Goal: Information Seeking & Learning: Understand process/instructions

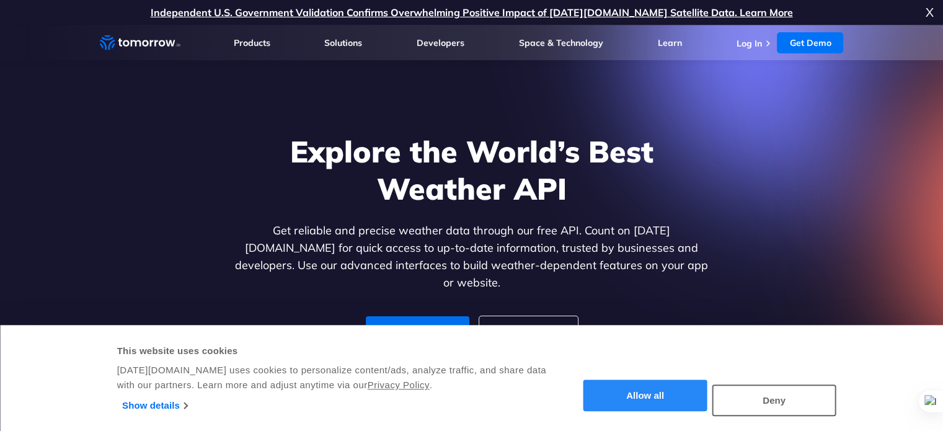
click at [665, 388] on button "Allow all" at bounding box center [645, 396] width 124 height 32
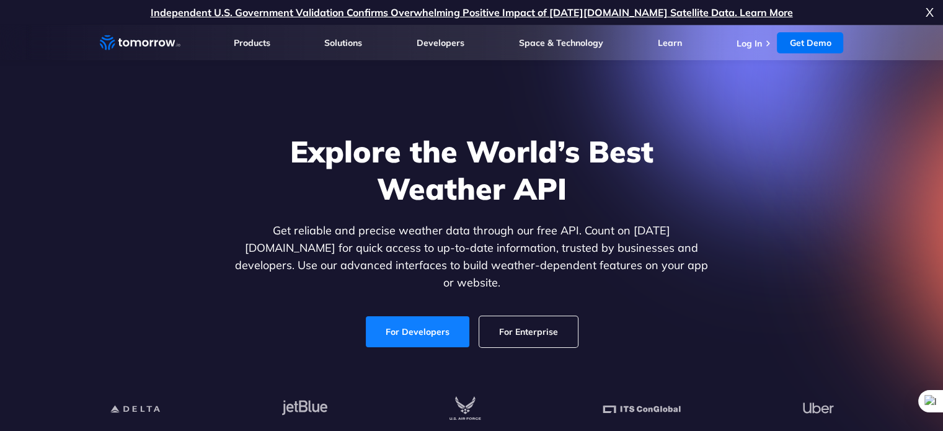
click at [403, 322] on link "For Developers" at bounding box center [418, 331] width 104 height 31
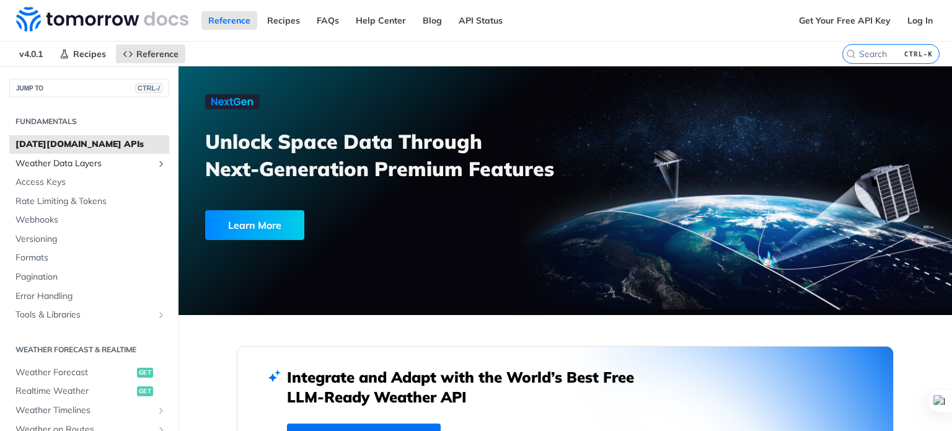
click at [133, 162] on span "Weather Data Layers" at bounding box center [84, 163] width 138 height 12
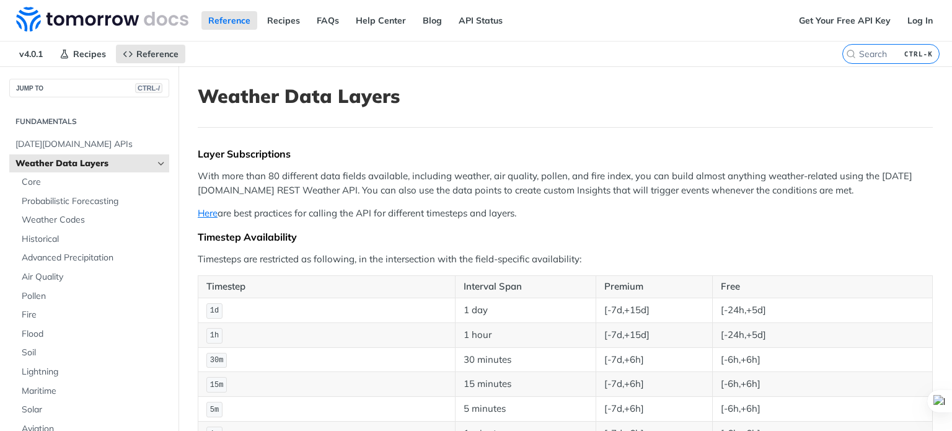
scroll to position [377, 0]
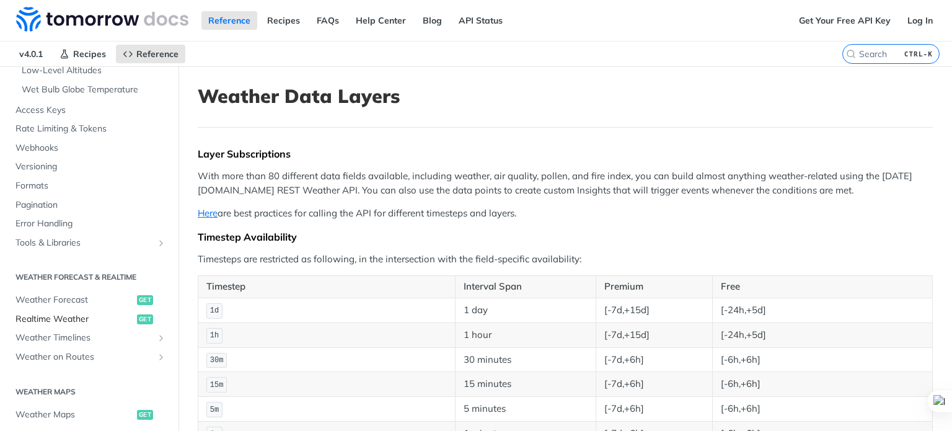
click at [118, 317] on span "Realtime Weather" at bounding box center [74, 319] width 118 height 12
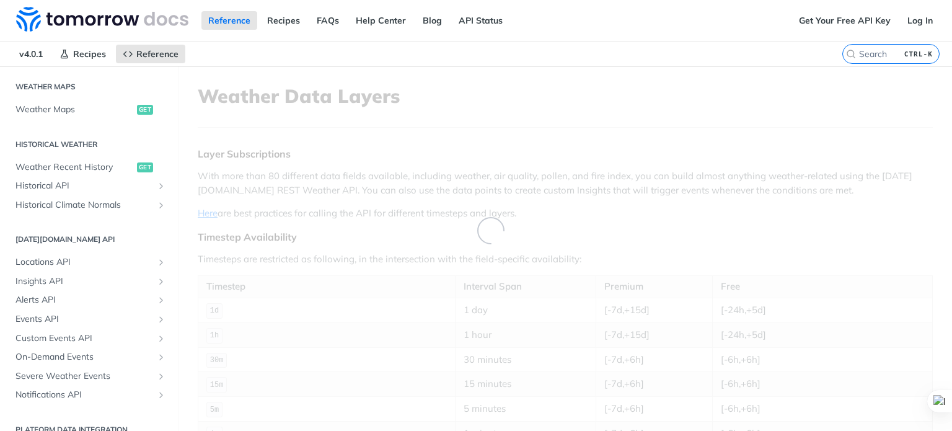
scroll to position [72, 0]
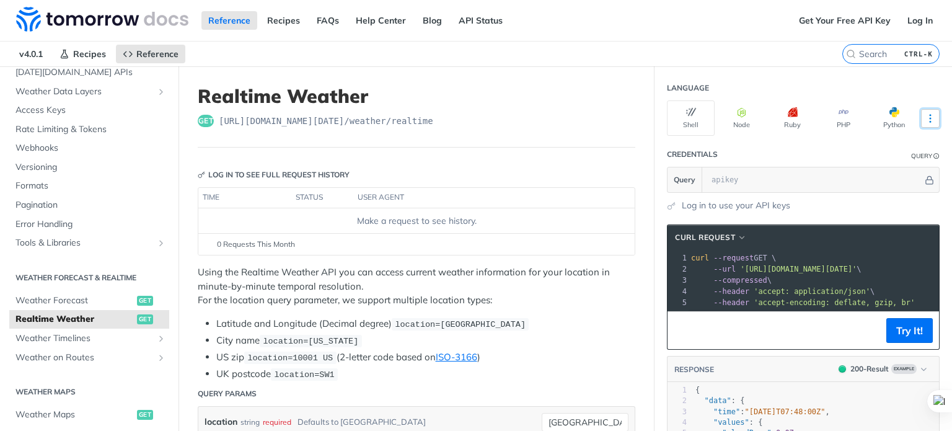
click at [925, 115] on icon "More ellipsis" at bounding box center [930, 118] width 11 height 11
click at [878, 113] on button "Python" at bounding box center [894, 117] width 48 height 35
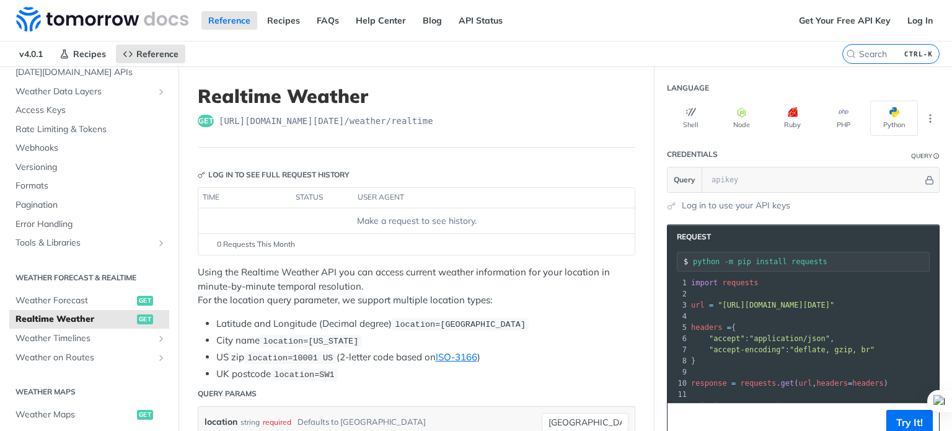
click at [555, 329] on li "Latitude and Longitude (Decimal degree) location=[GEOGRAPHIC_DATA]" at bounding box center [425, 324] width 419 height 14
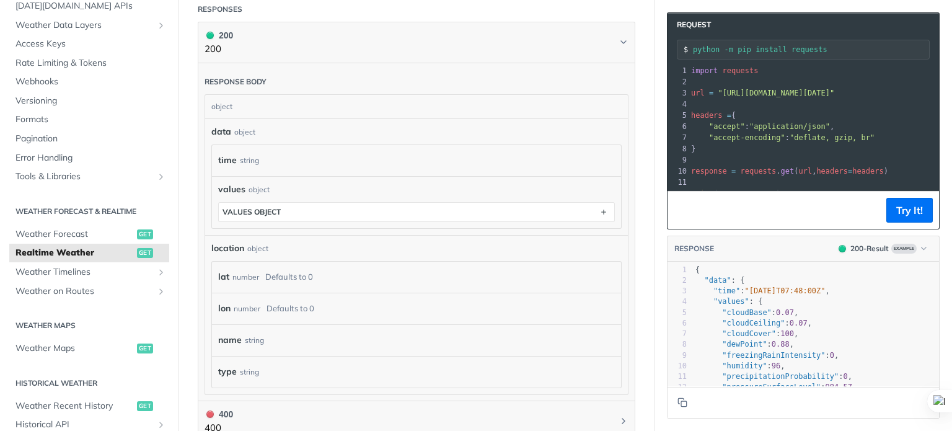
scroll to position [392, 0]
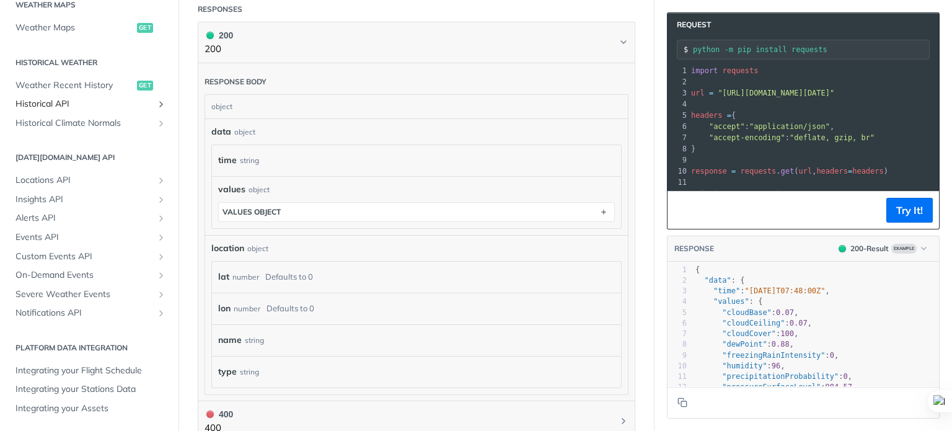
click at [156, 102] on icon "Show subpages for Historical API" at bounding box center [161, 104] width 10 height 10
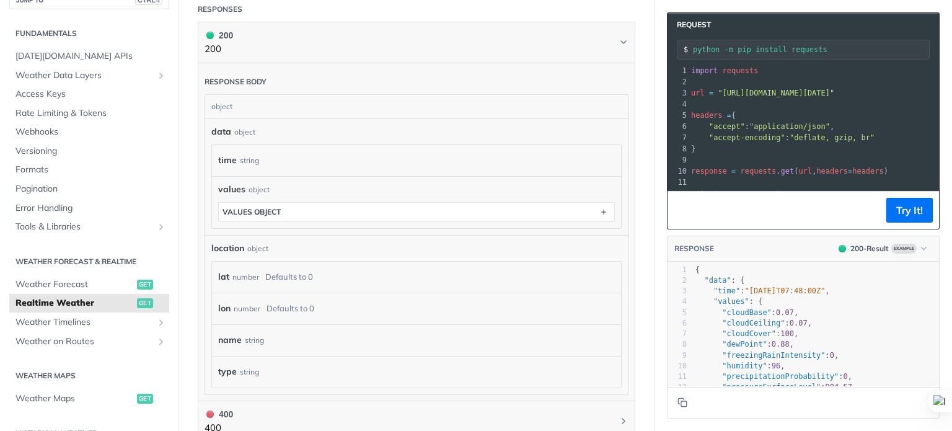
scroll to position [0, 0]
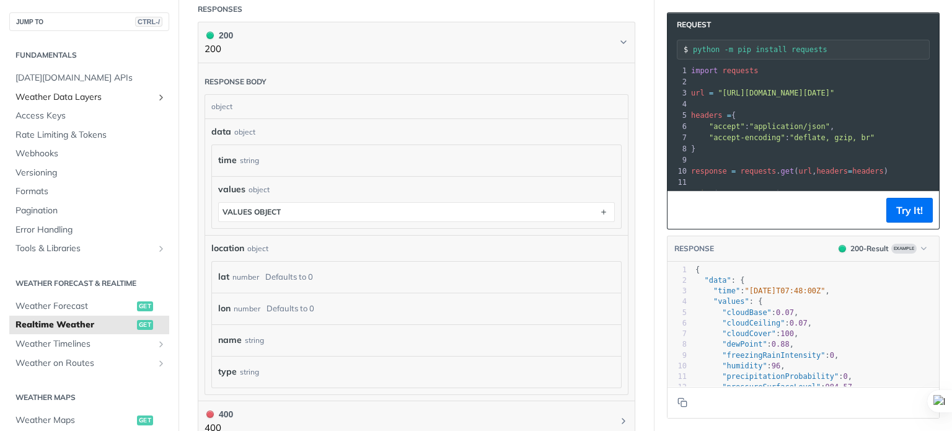
click at [156, 97] on icon "Show subpages for Weather Data Layers" at bounding box center [161, 97] width 10 height 10
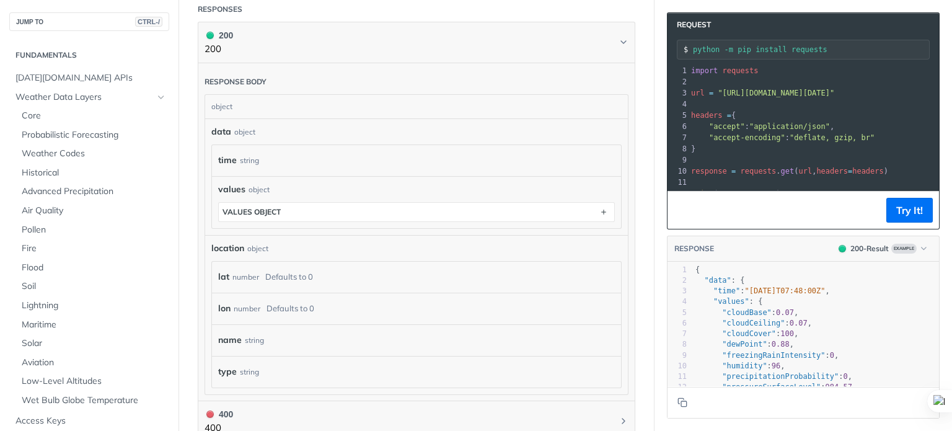
scroll to position [377, 0]
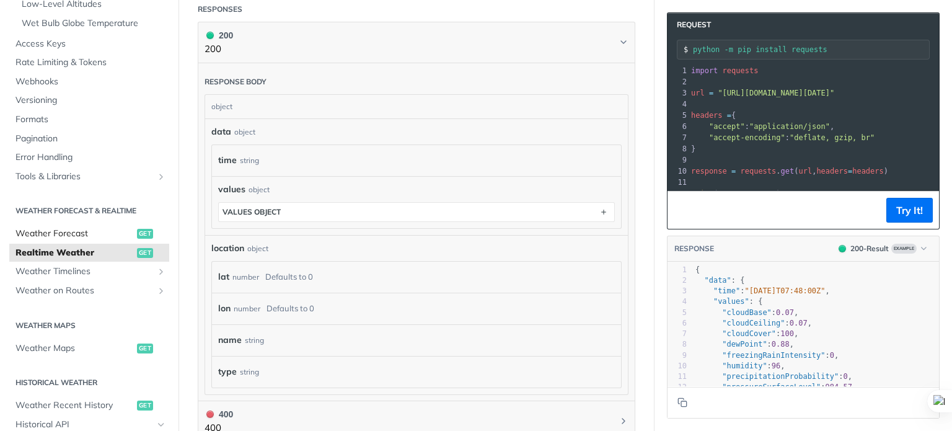
click at [66, 237] on span "Weather Forecast" at bounding box center [74, 234] width 118 height 12
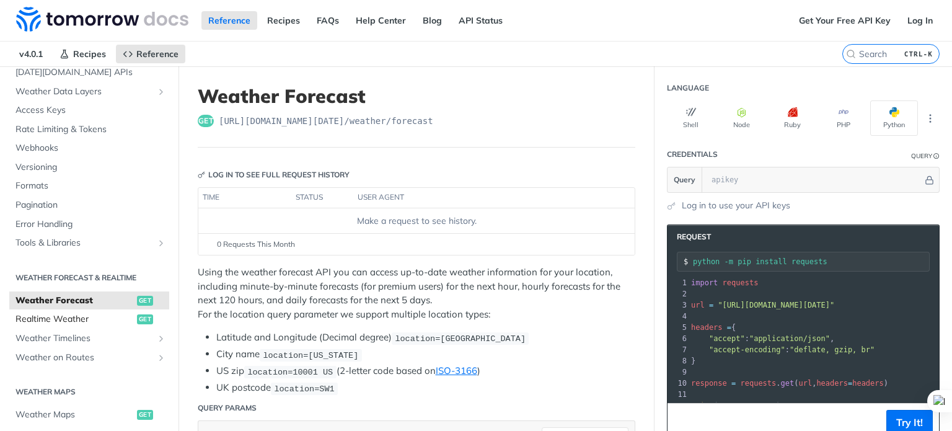
click at [82, 319] on span "Realtime Weather" at bounding box center [74, 319] width 118 height 12
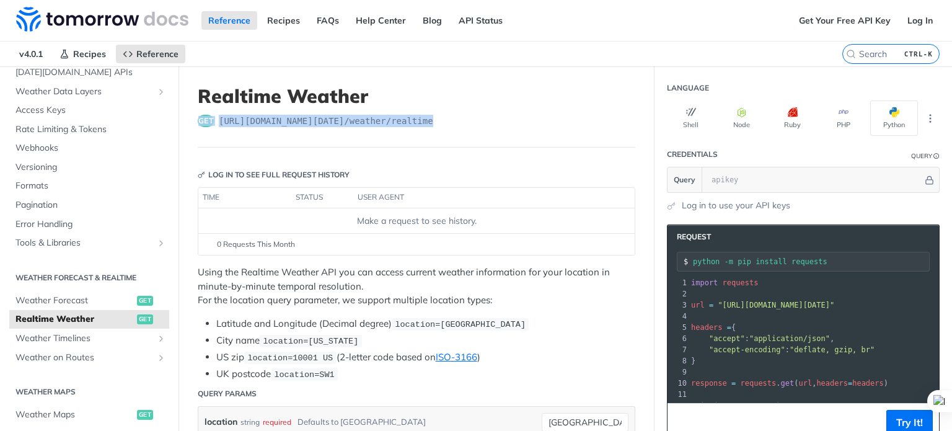
drag, startPoint x: 433, startPoint y: 123, endPoint x: 197, endPoint y: 118, distance: 235.7
click at [198, 118] on div "get [URL][DOMAIN_NAME][DATE] /weather/realtime" at bounding box center [417, 121] width 438 height 12
copy div "get [URL][DOMAIN_NAME][DATE] /weather/realtime"
